Goal: Task Accomplishment & Management: Complete application form

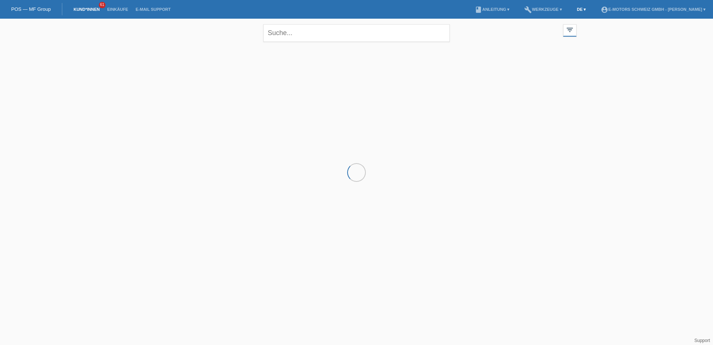
click at [573, 9] on link "DE ▾" at bounding box center [581, 9] width 16 height 4
click at [561, 28] on span "Français" at bounding box center [551, 28] width 21 height 9
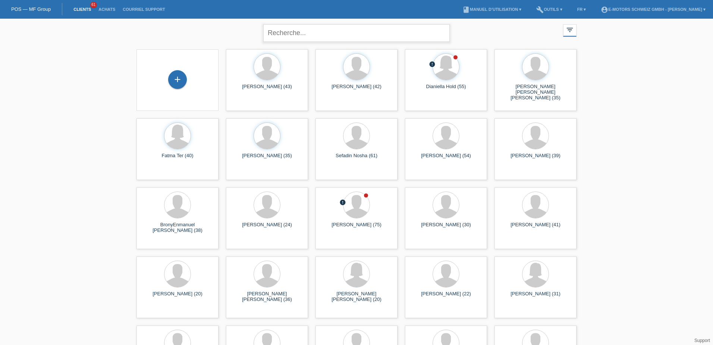
click at [305, 34] on input "text" at bounding box center [356, 33] width 187 height 18
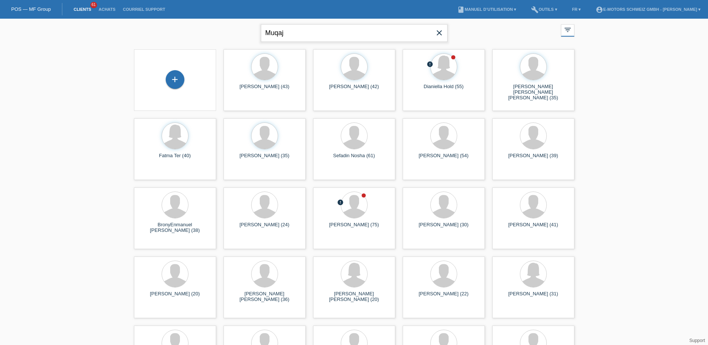
type input "Muqaj"
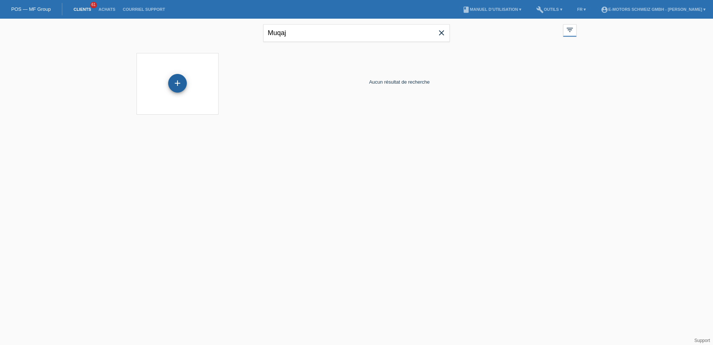
click at [172, 78] on div "+" at bounding box center [177, 83] width 19 height 19
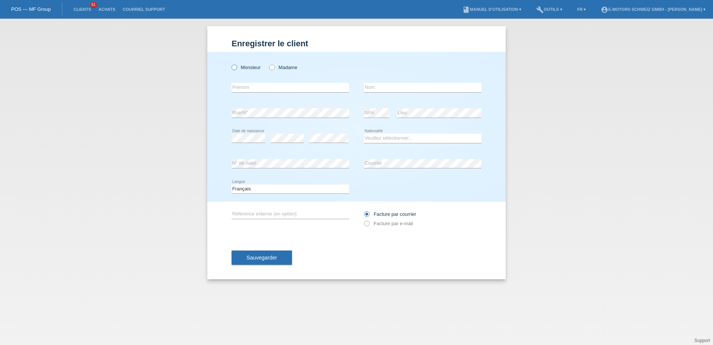
click at [231, 63] on icon at bounding box center [231, 63] width 0 height 0
click at [235, 68] on input "Monsieur" at bounding box center [234, 67] width 5 height 5
radio input "true"
click at [242, 90] on input "text" at bounding box center [291, 87] width 118 height 9
type input "Fitim"
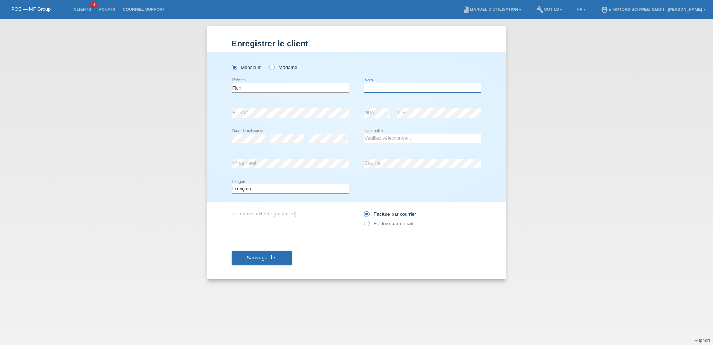
click at [370, 86] on input "text" at bounding box center [423, 87] width 118 height 9
click at [367, 87] on input "Nuqaj" at bounding box center [423, 87] width 118 height 9
type input "Muqaj"
click at [428, 100] on div "Muqaj error Nom" at bounding box center [423, 87] width 118 height 25
click at [332, 124] on div "error Rue/N°" at bounding box center [291, 112] width 118 height 25
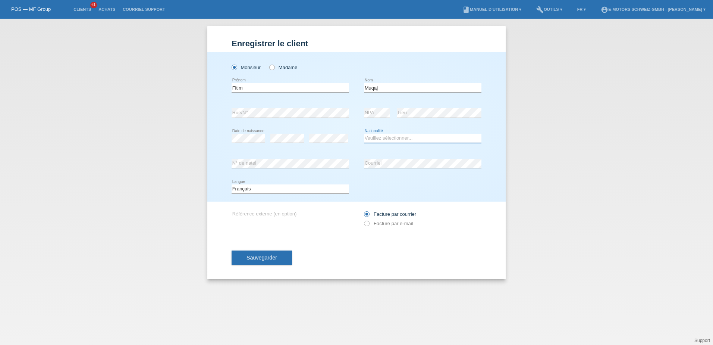
click at [379, 140] on select "Veuillez sélectionner... Suisse Allemagne Autriche Liechtenstein ------------ A…" at bounding box center [423, 138] width 118 height 9
select select "XK"
click at [364, 134] on select "Veuillez sélectionner... Suisse Allemagne Autriche Liechtenstein ------------ A…" at bounding box center [423, 138] width 118 height 9
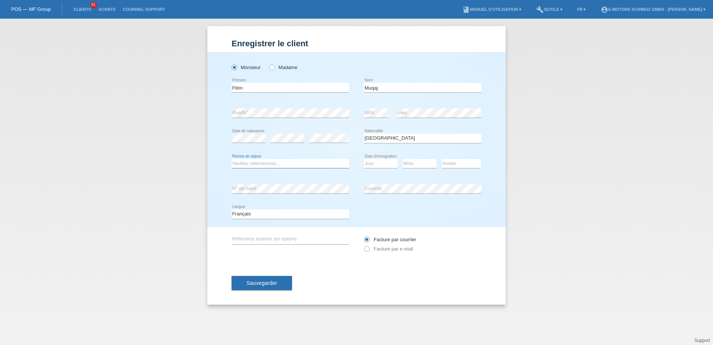
click at [313, 162] on select "Veuillez sélectionner... C B B - Statut de réfugié Autre" at bounding box center [291, 163] width 118 height 9
select select "C"
click at [232, 159] on select "Veuillez sélectionner... C B B - Statut de réfugié Autre" at bounding box center [291, 163] width 118 height 9
click at [377, 161] on select "Jour 01 02 03 04 05 06 07 08 09 10 11" at bounding box center [381, 163] width 34 height 9
select select "01"
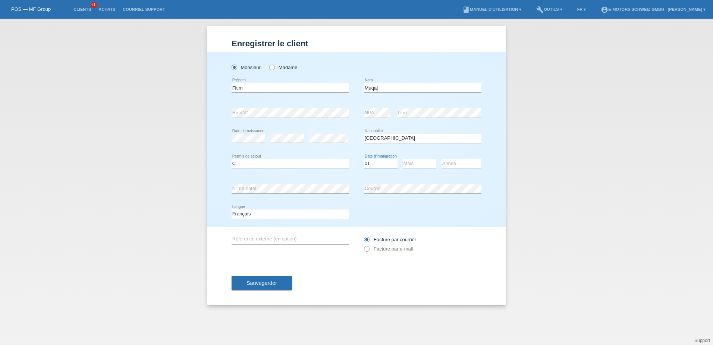
click at [364, 159] on select "Jour 01 02 03 04 05 06 07 08 09 10 11" at bounding box center [381, 163] width 34 height 9
click at [415, 165] on select "Mois 01 02 03 04 05 06 07 08 09 10 11" at bounding box center [420, 163] width 34 height 9
select select "09"
click at [403, 159] on select "Mois 01 02 03 04 05 06 07 08 09 10 11" at bounding box center [420, 163] width 34 height 9
click at [454, 167] on select "Année 2025 2024 2023 2022 2021 2020 2019 2018 2017 2016 2015 2014 2013 2012 201…" at bounding box center [461, 163] width 39 height 9
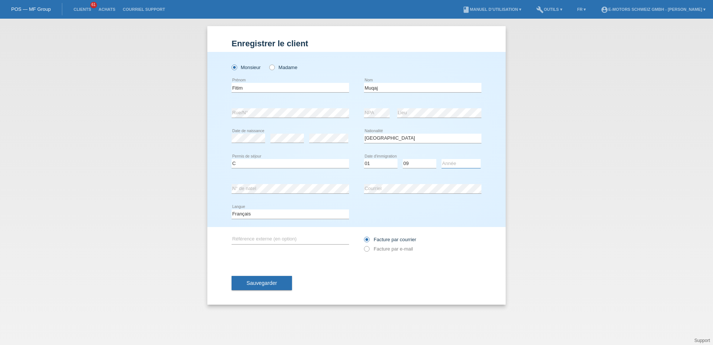
select select "2007"
click at [442, 159] on select "Année 2025 2024 2023 2022 2021 2020 2019 2018 2017 2016 2015 2014 2013 2012 201…" at bounding box center [461, 163] width 39 height 9
click at [276, 278] on button "Sauvegarder" at bounding box center [262, 283] width 60 height 14
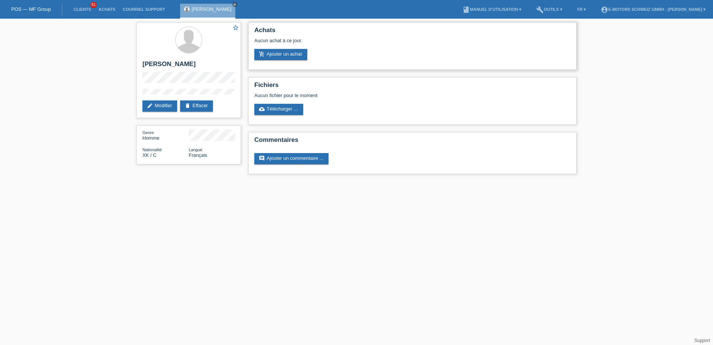
click at [276, 48] on div "Aucun achat à ce jour." at bounding box center [412, 43] width 316 height 11
click at [276, 60] on link "add_shopping_cart Ajouter un achat" at bounding box center [280, 54] width 53 height 11
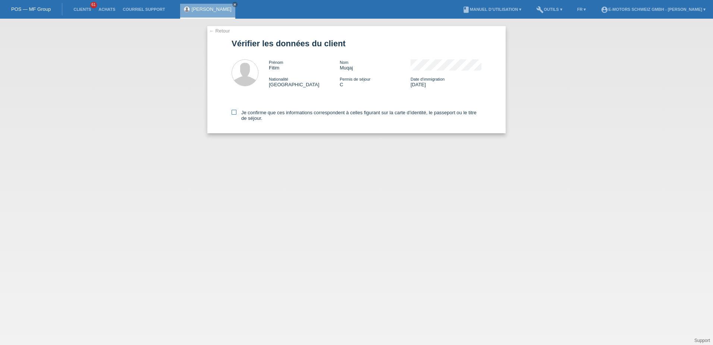
click at [240, 113] on label "Je confirme que ces informations correspondent à celles figurant sur la carte d…" at bounding box center [357, 115] width 250 height 11
click at [237, 113] on input "Je confirme que ces informations correspondent à celles figurant sur la carte d…" at bounding box center [234, 112] width 5 height 5
checkbox input "true"
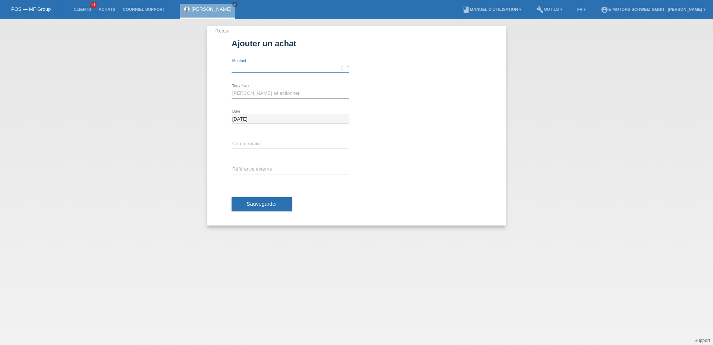
click at [279, 69] on input "text" at bounding box center [291, 67] width 118 height 9
type input "3790.00"
click at [173, 91] on div "← Retour Ajouter un achat Montant disponible: 3790.00 CHF error [GEOGRAPHIC_DAT…" at bounding box center [356, 182] width 713 height 326
click at [267, 94] on select "[PERSON_NAME] sélectionner 12 versements 24 versements 36 versements 48 verseme…" at bounding box center [291, 93] width 118 height 9
select select "214"
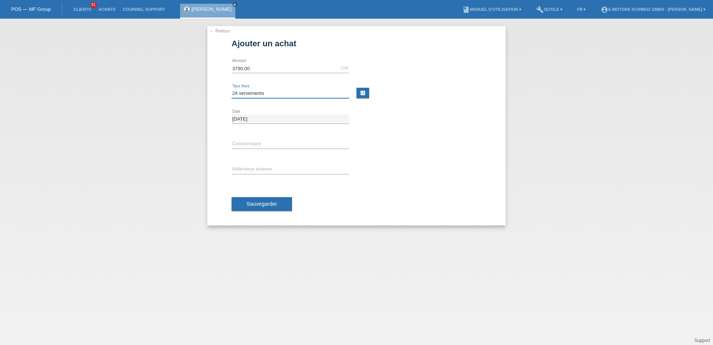
click at [232, 89] on select "[PERSON_NAME] sélectionner 12 versements 24 versements 36 versements 48 verseme…" at bounding box center [291, 93] width 118 height 9
click at [252, 203] on span "Sauvegarder" at bounding box center [262, 204] width 31 height 6
